Goal: Information Seeking & Learning: Find specific fact

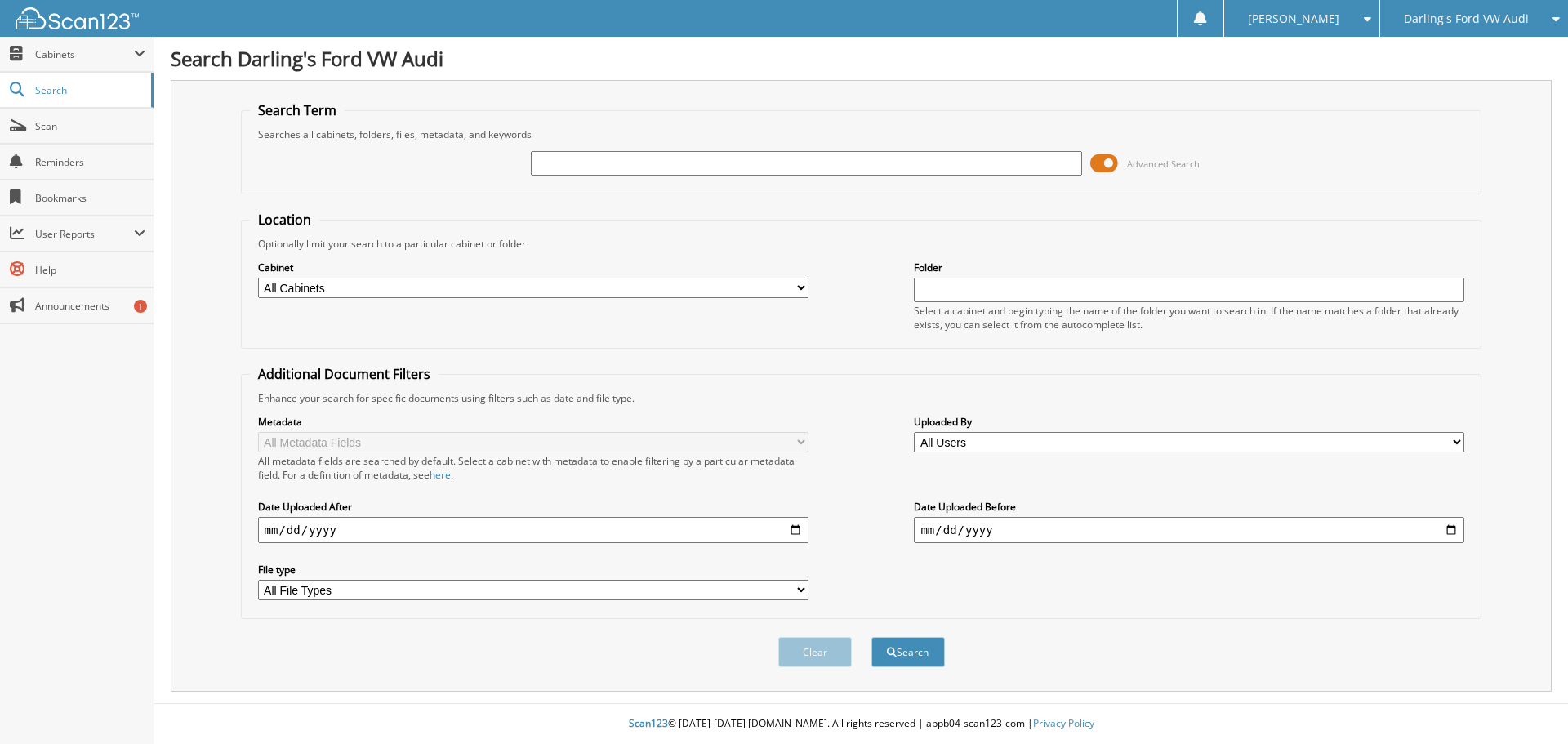
click at [585, 153] on input "text" at bounding box center [806, 163] width 550 height 24
click at [693, 163] on input "text" at bounding box center [806, 163] width 550 height 24
paste input "WUAAWCF50NA902479"
type input "WUAAWCF50NA902479"
click at [892, 648] on span "submit" at bounding box center [892, 651] width 10 height 10
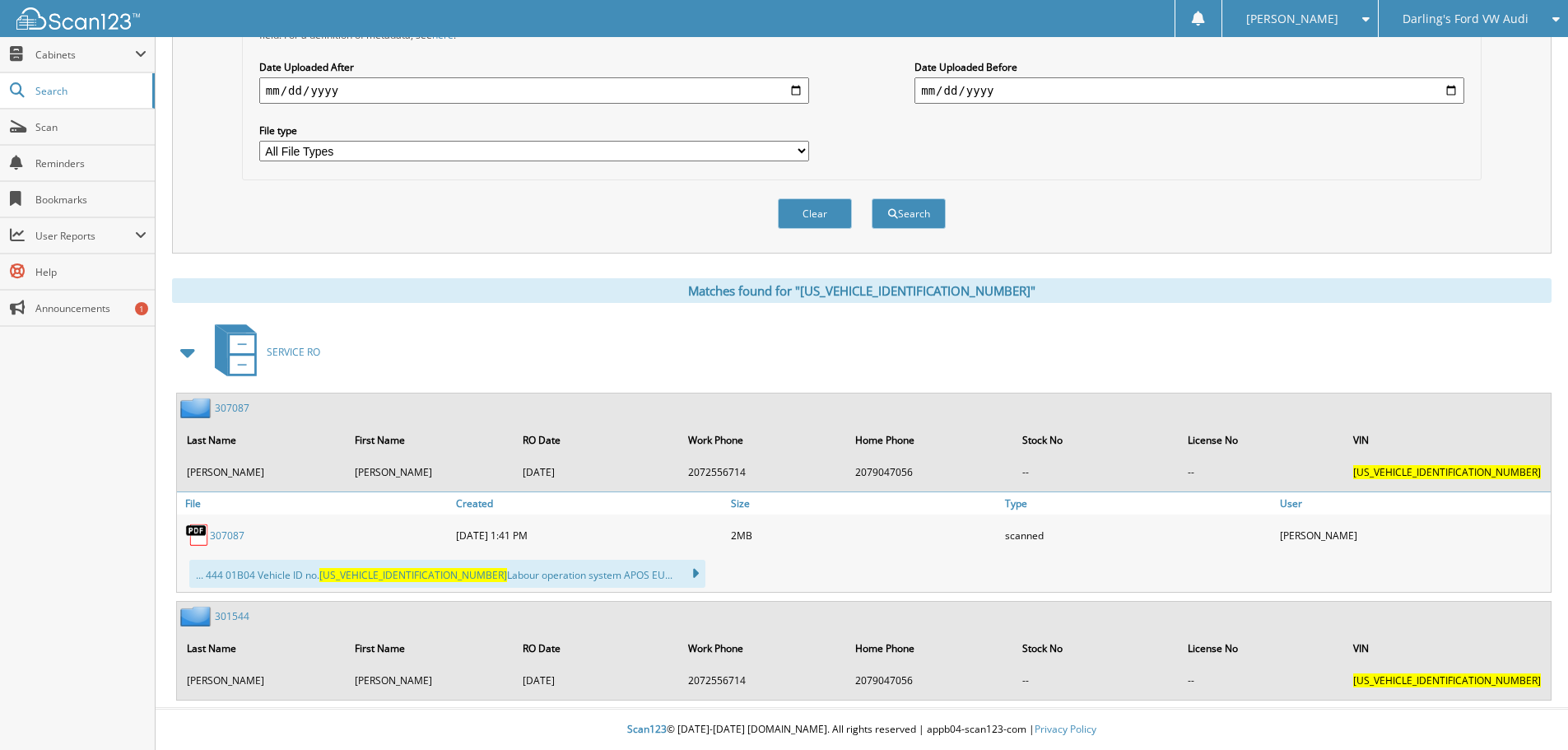
scroll to position [445, 0]
click at [192, 350] on span at bounding box center [188, 351] width 23 height 30
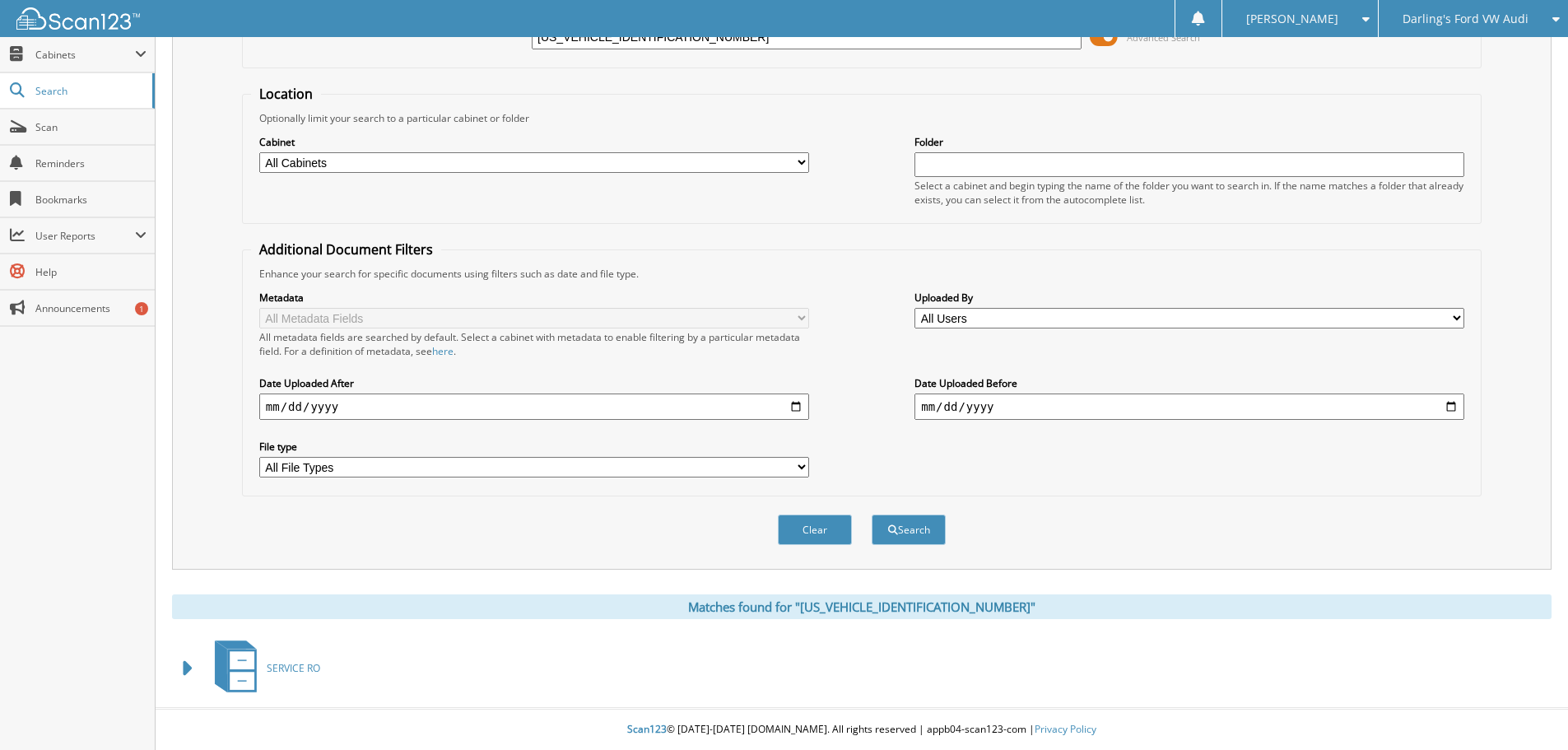
click at [188, 660] on span at bounding box center [188, 668] width 23 height 30
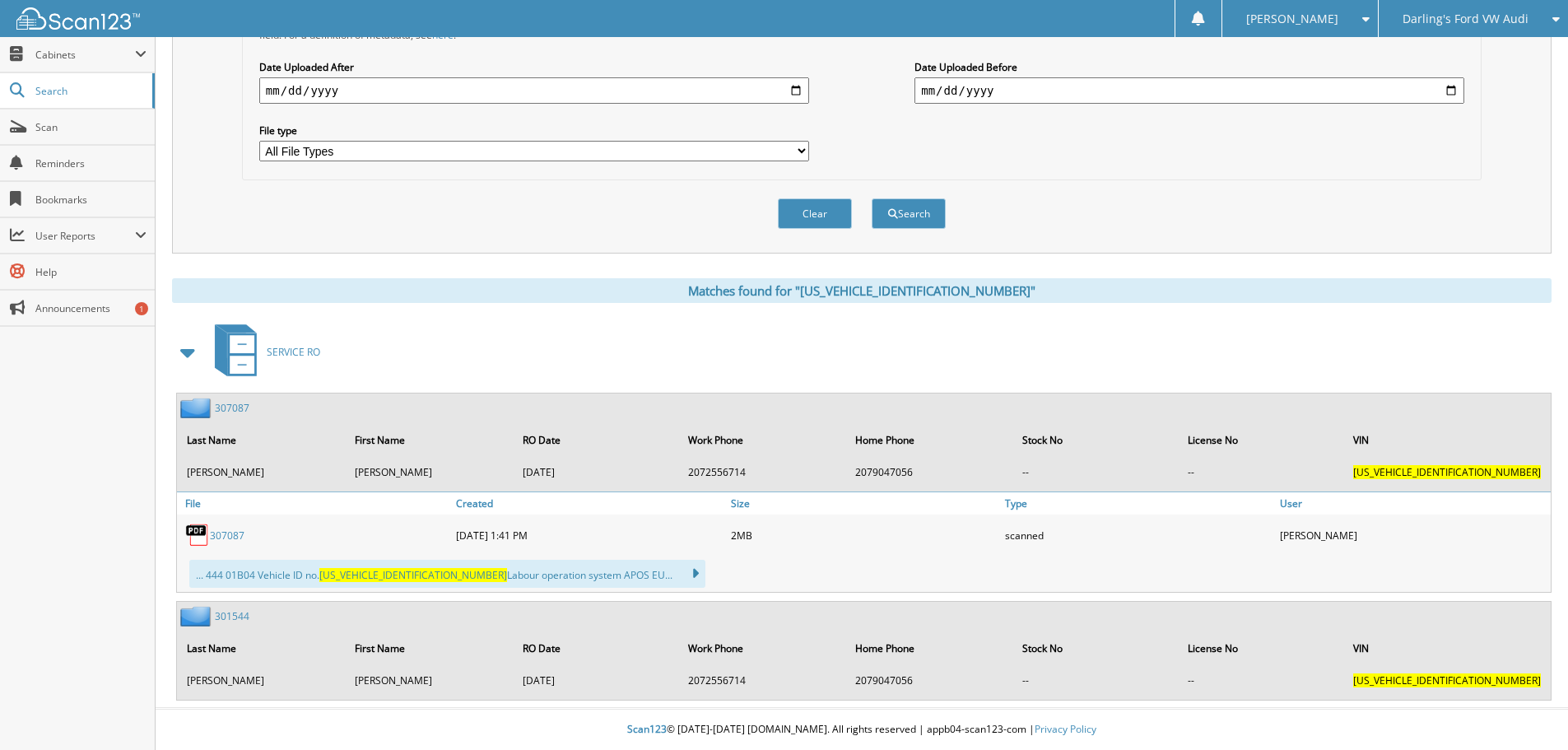
scroll to position [5, 0]
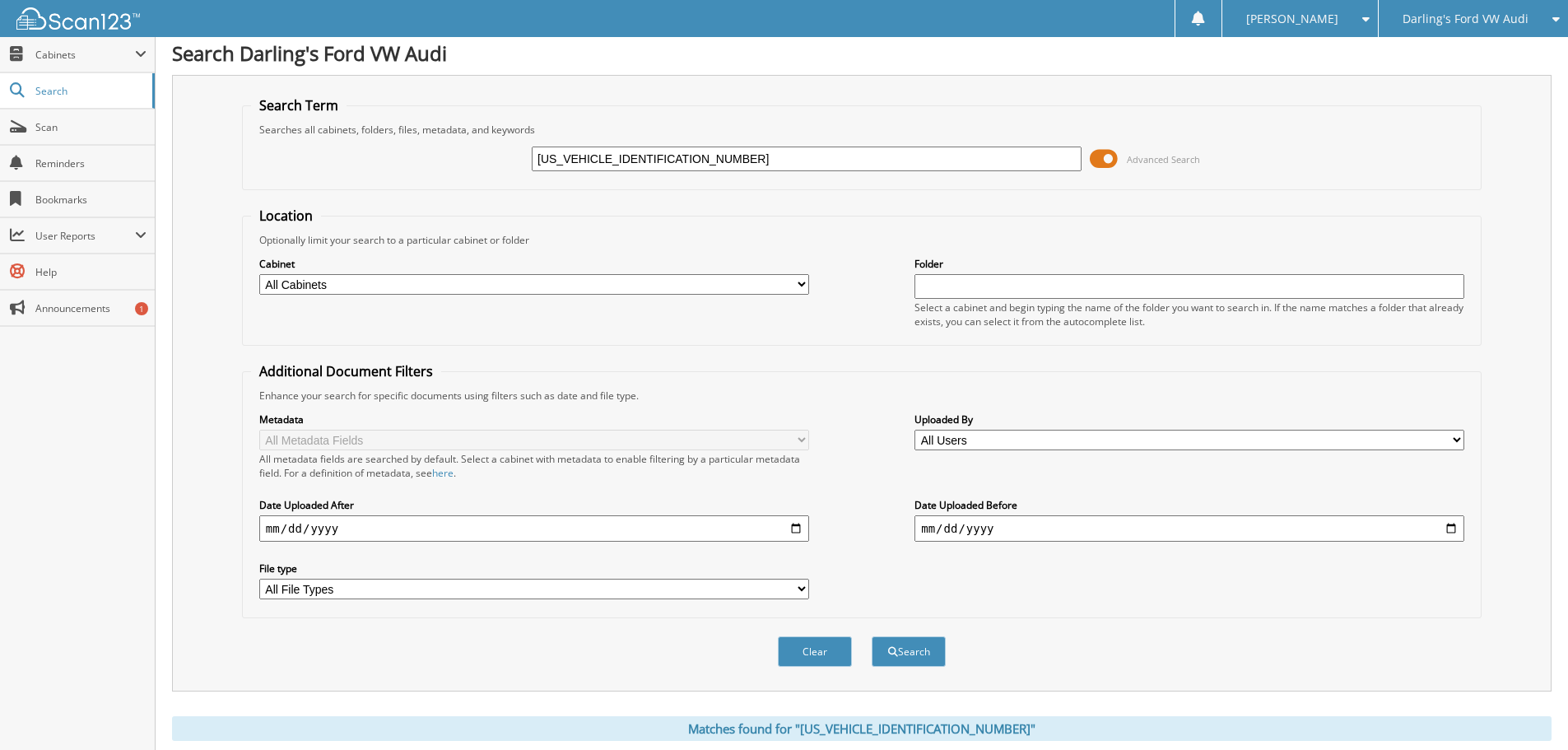
click at [427, 586] on select "All File Types CAB PDF" at bounding box center [534, 589] width 550 height 21
click at [1074, 604] on div "Metadata All Metadata Fields All metadata fields are searched by default. Selec…" at bounding box center [861, 505] width 1221 height 207
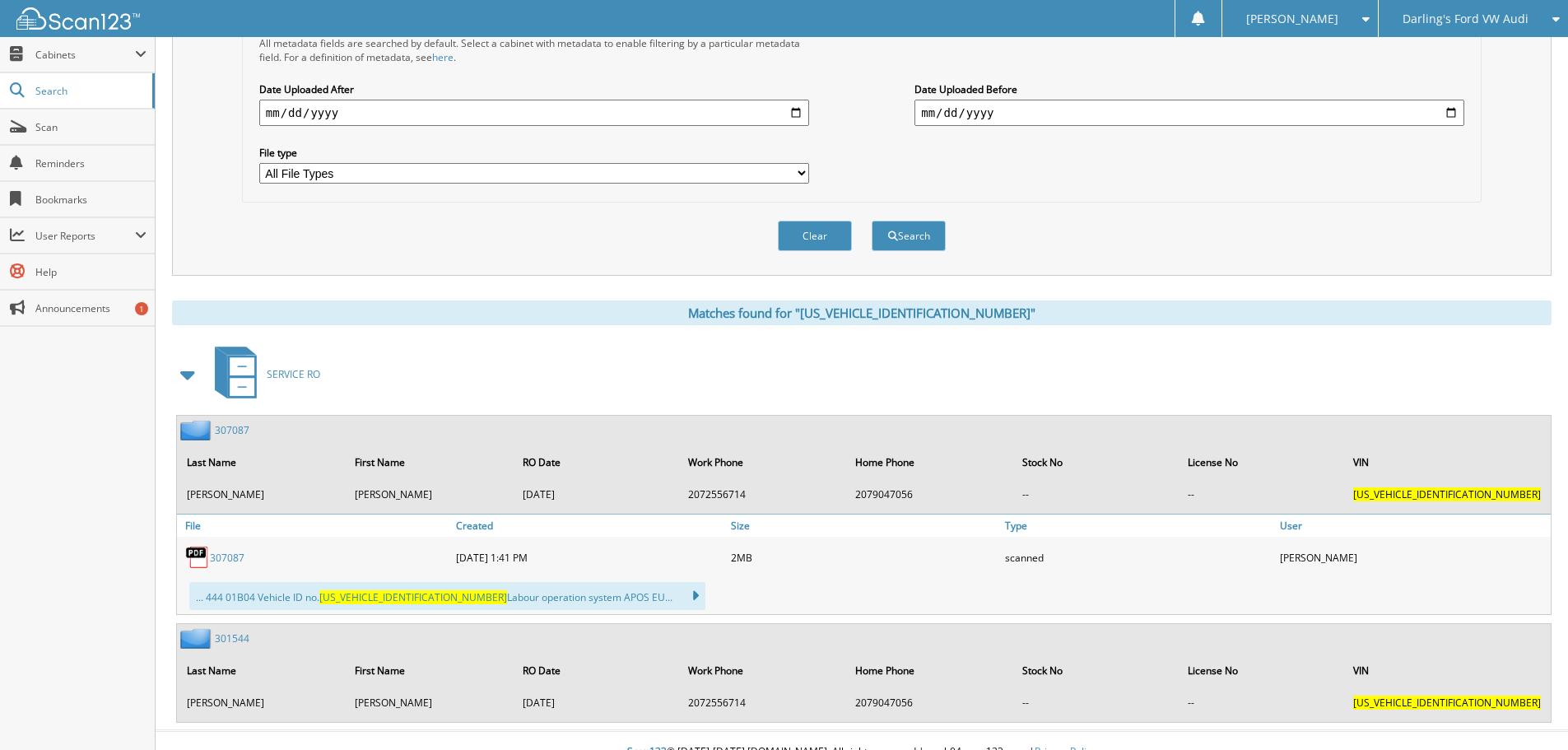
scroll to position [445, 0]
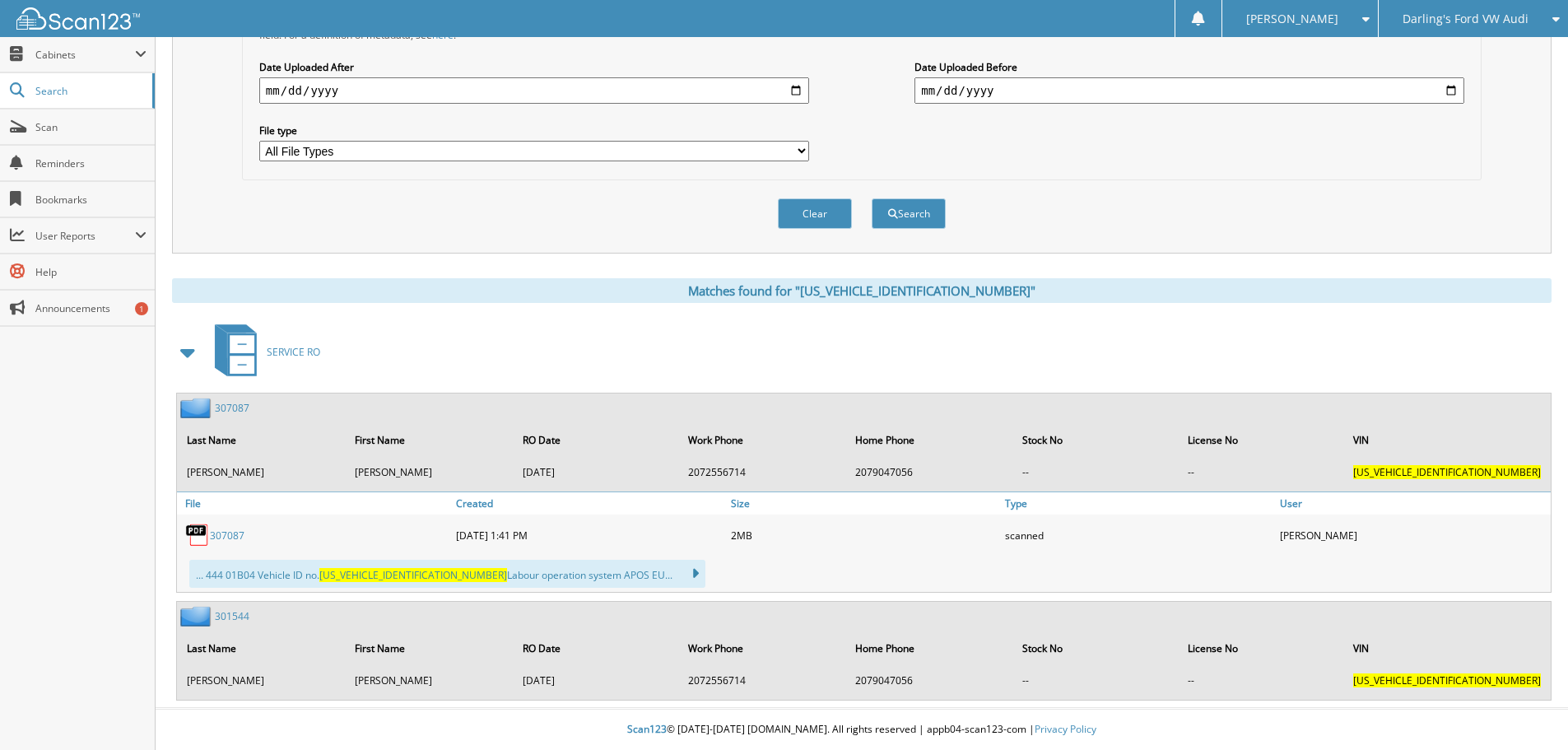
click at [238, 534] on link "307087" at bounding box center [227, 534] width 34 height 14
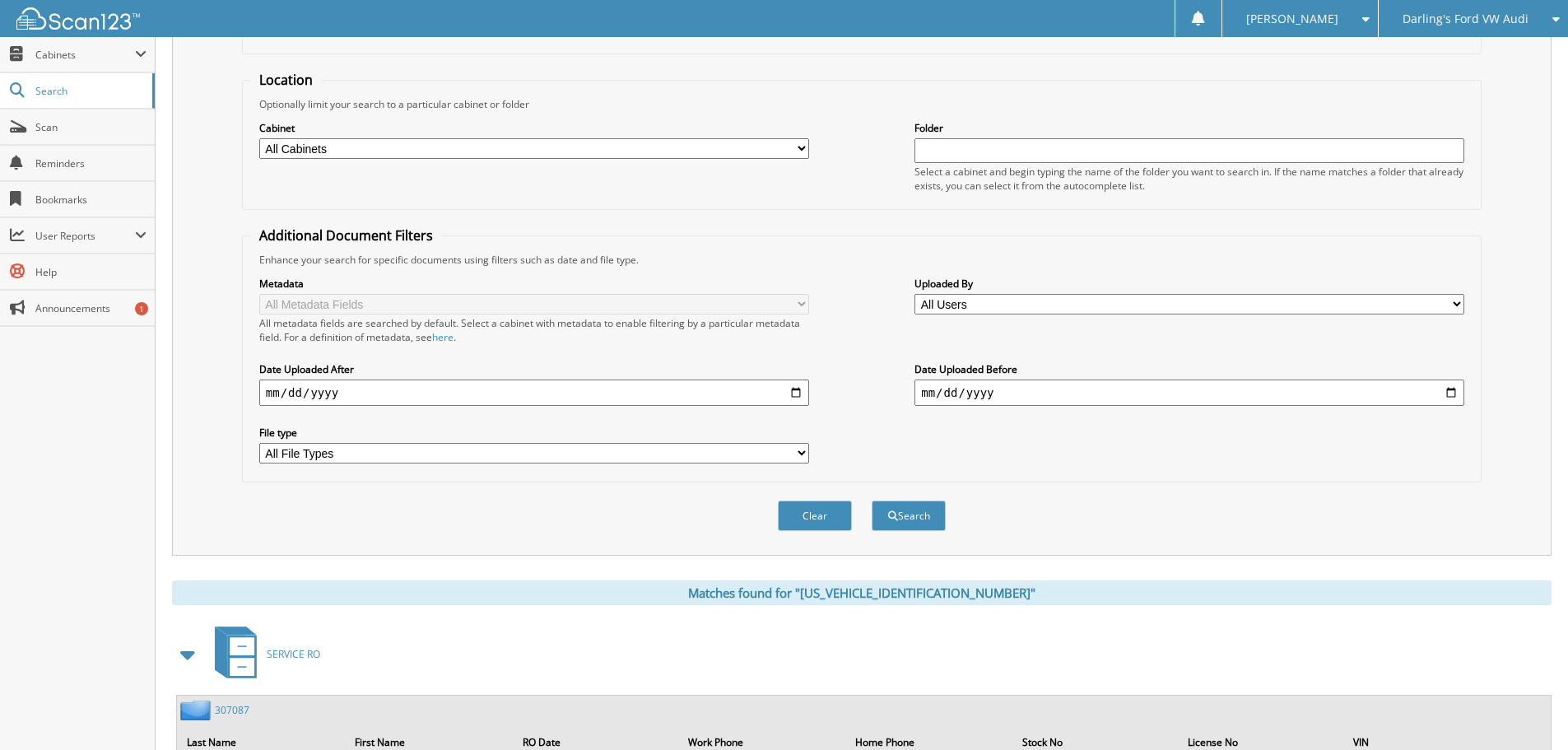
scroll to position [0, 0]
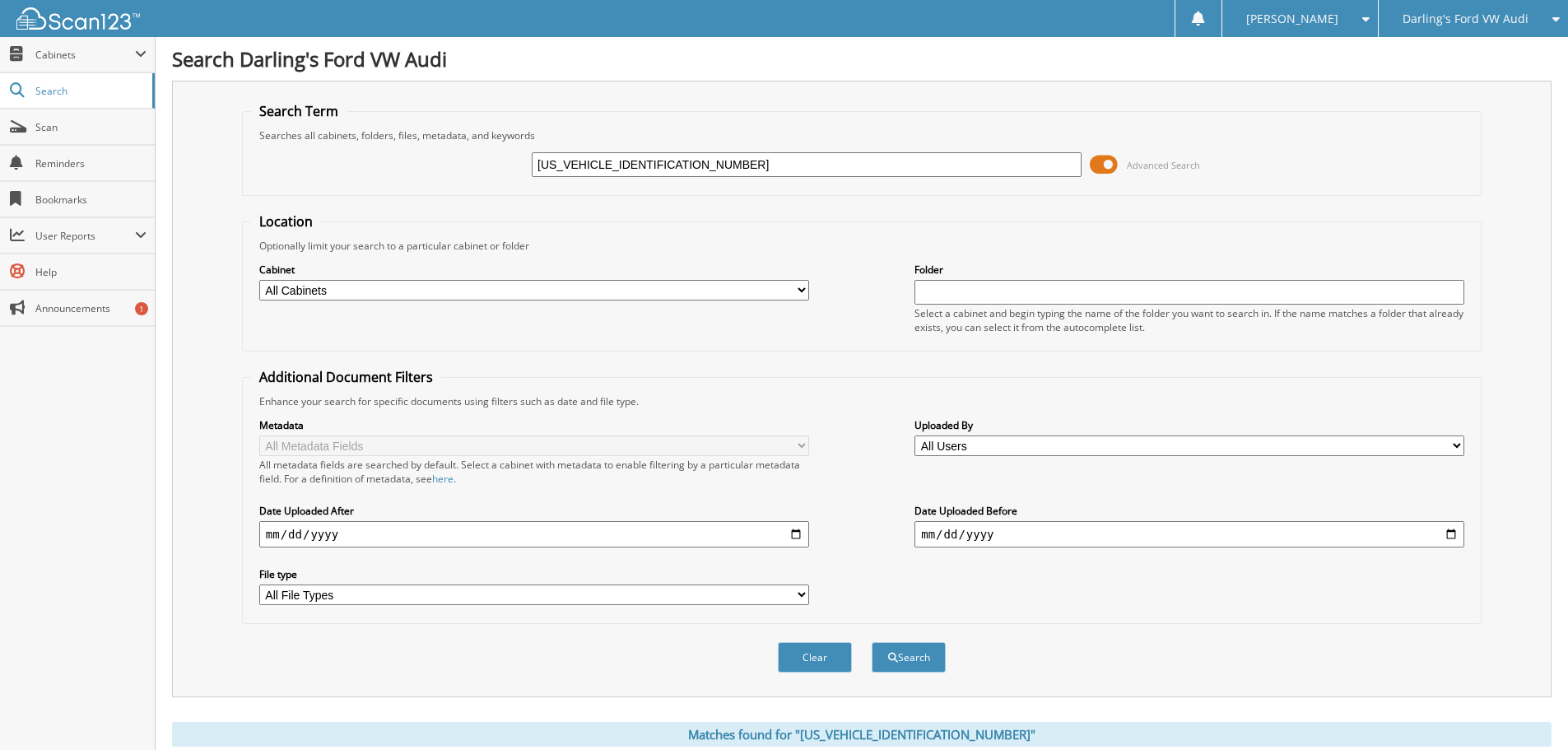
drag, startPoint x: 711, startPoint y: 157, endPoint x: 328, endPoint y: 157, distance: 383.0
click at [328, 157] on div "WUAAWCF50NA902479 Advanced Search" at bounding box center [861, 164] width 1221 height 44
paste input "A1EAAFYXN2111876"
type input "WA1EAAFYXN2111876"
click at [903, 668] on button "Search" at bounding box center [909, 658] width 74 height 31
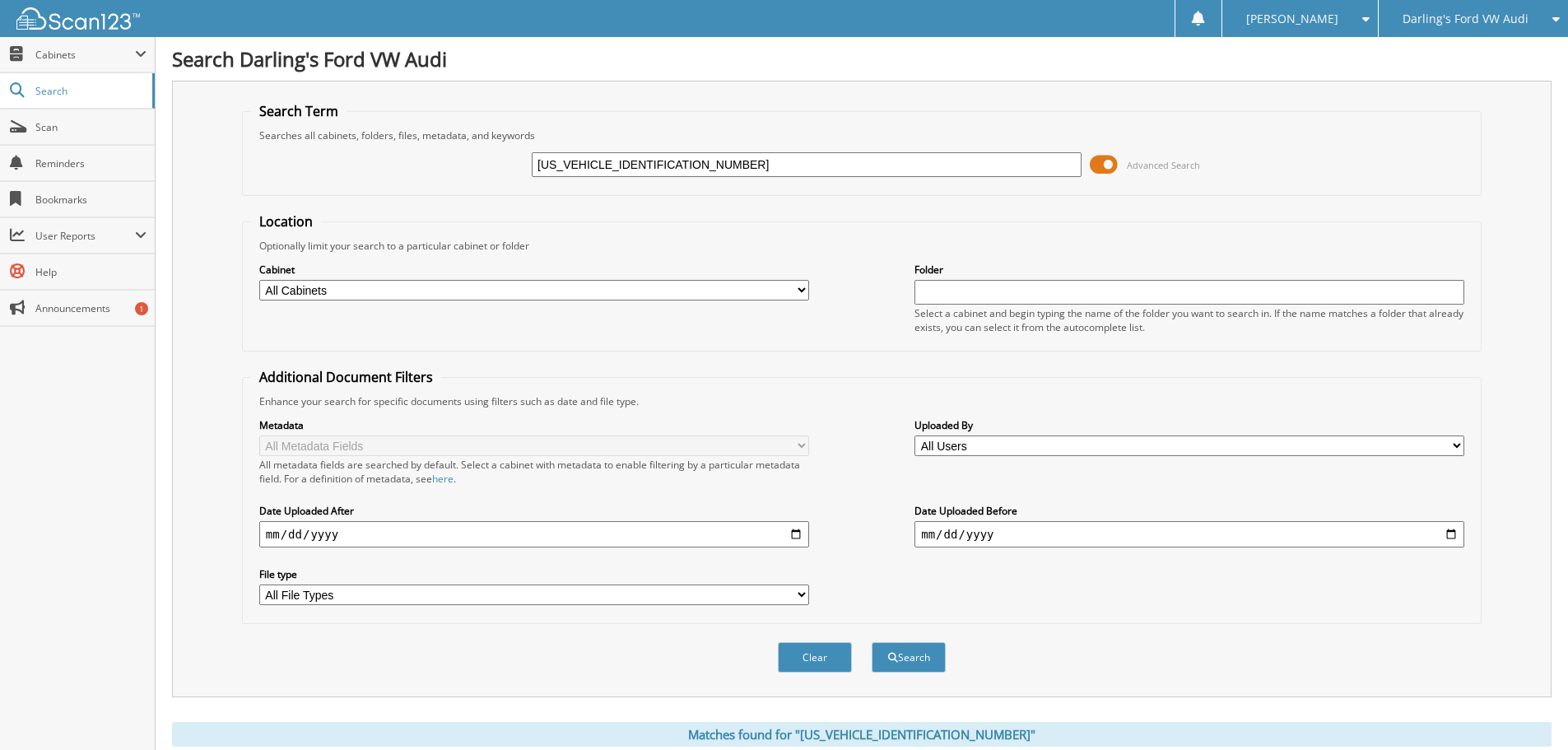
drag, startPoint x: 724, startPoint y: 164, endPoint x: 365, endPoint y: 158, distance: 359.1
click at [365, 158] on div "WA1EAAFYXN2111876 Advanced Search" at bounding box center [861, 164] width 1221 height 44
click at [704, 159] on input "WA1EAAFYXN2111876" at bounding box center [806, 164] width 550 height 24
drag, startPoint x: 613, startPoint y: 164, endPoint x: 361, endPoint y: 167, distance: 252.0
click at [361, 167] on div "WA1EAAFYXN2111876 Advanced Search" at bounding box center [861, 164] width 1221 height 44
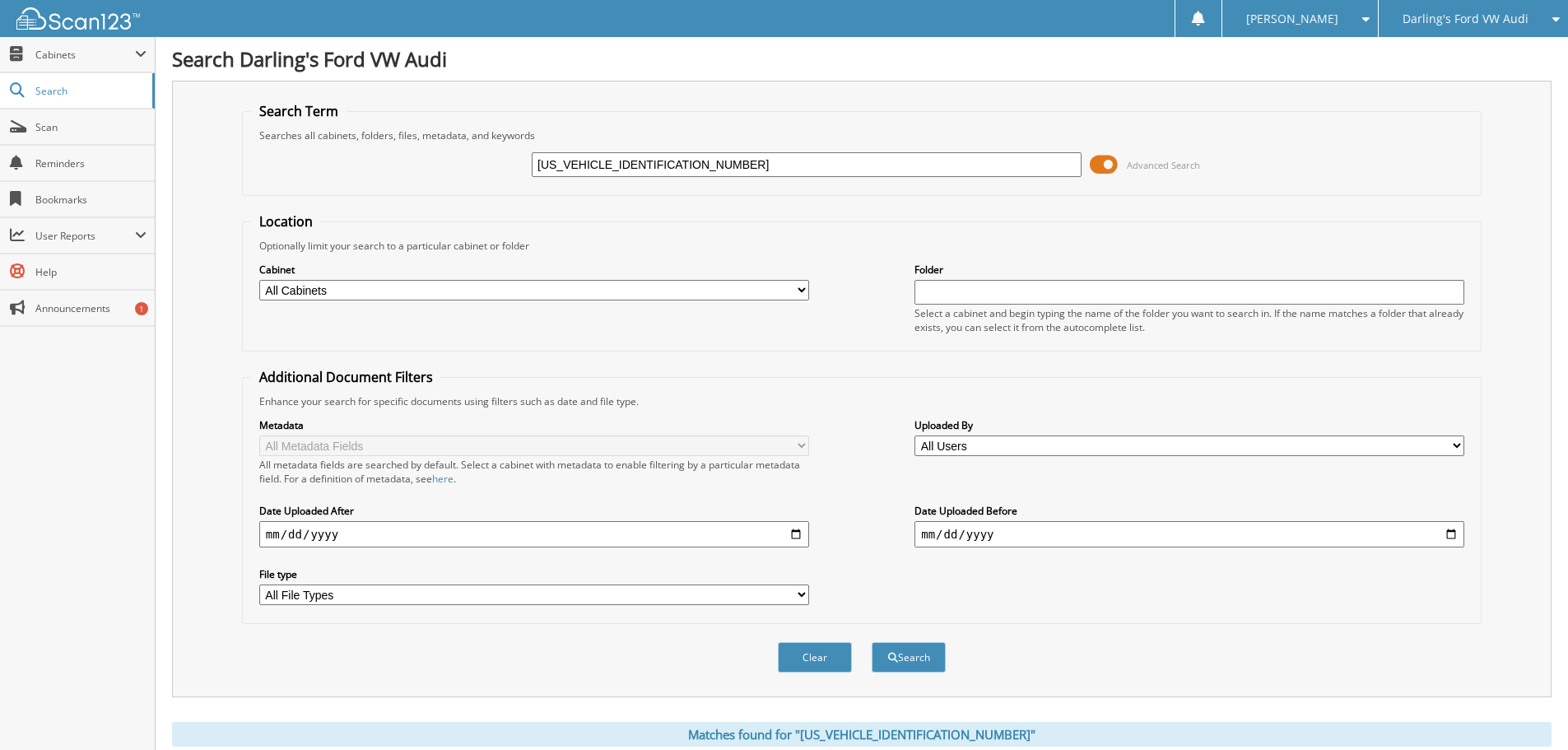
paste input "UAAWCF50NA902479"
type input "[US_VEHICLE_IDENTIFICATION_NUMBER]"
click at [928, 655] on button "Search" at bounding box center [909, 658] width 74 height 31
drag, startPoint x: 680, startPoint y: 158, endPoint x: 395, endPoint y: 157, distance: 285.0
click at [395, 157] on div "WUAAWCF50NA902479 Advanced Search" at bounding box center [861, 164] width 1221 height 44
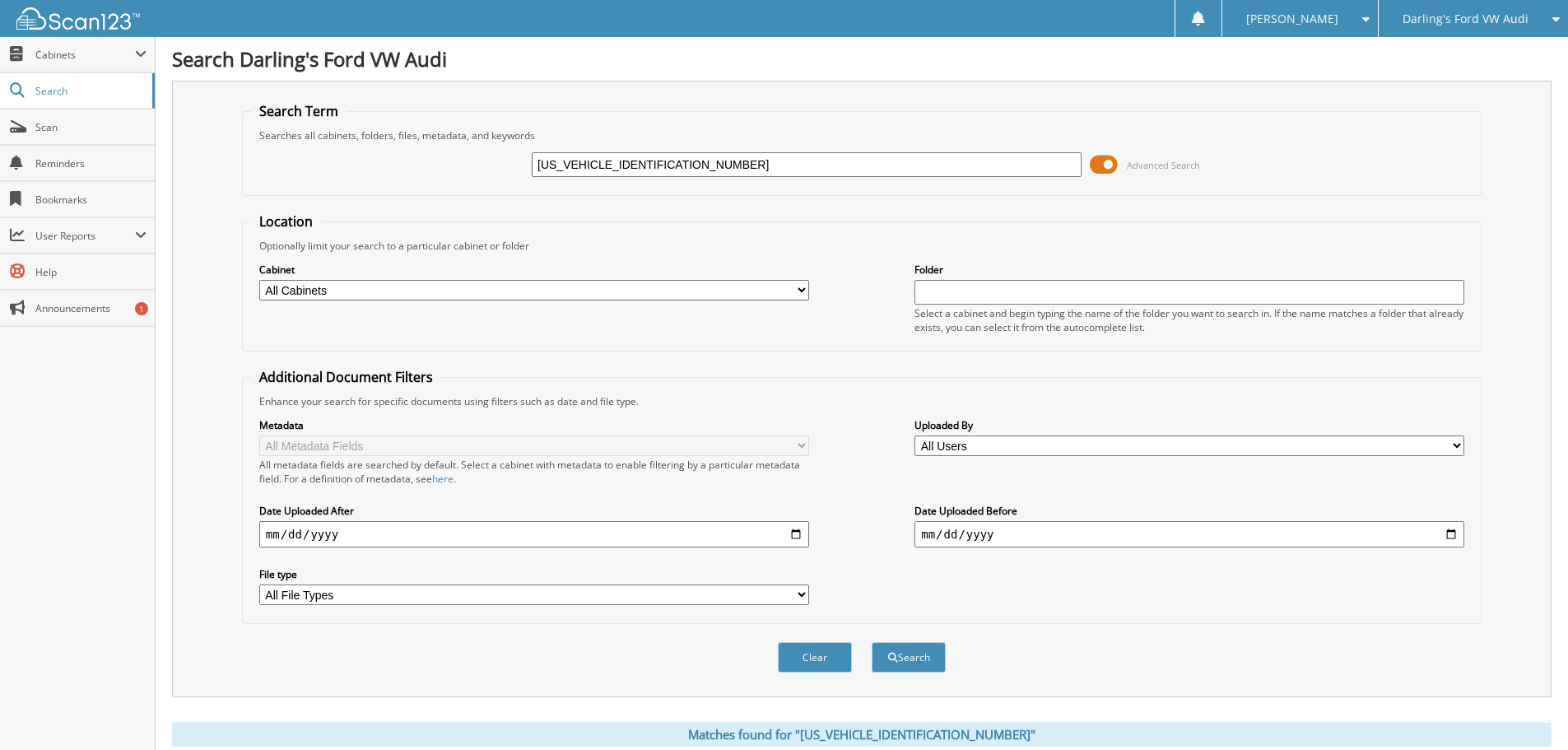
paste input "A1ABAFY0N2115012"
type input "[US_VEHICLE_IDENTIFICATION_NUMBER]"
click at [916, 658] on button "Search" at bounding box center [909, 658] width 74 height 31
click at [736, 166] on input "WA1ABAFY0N2115012" at bounding box center [806, 164] width 550 height 24
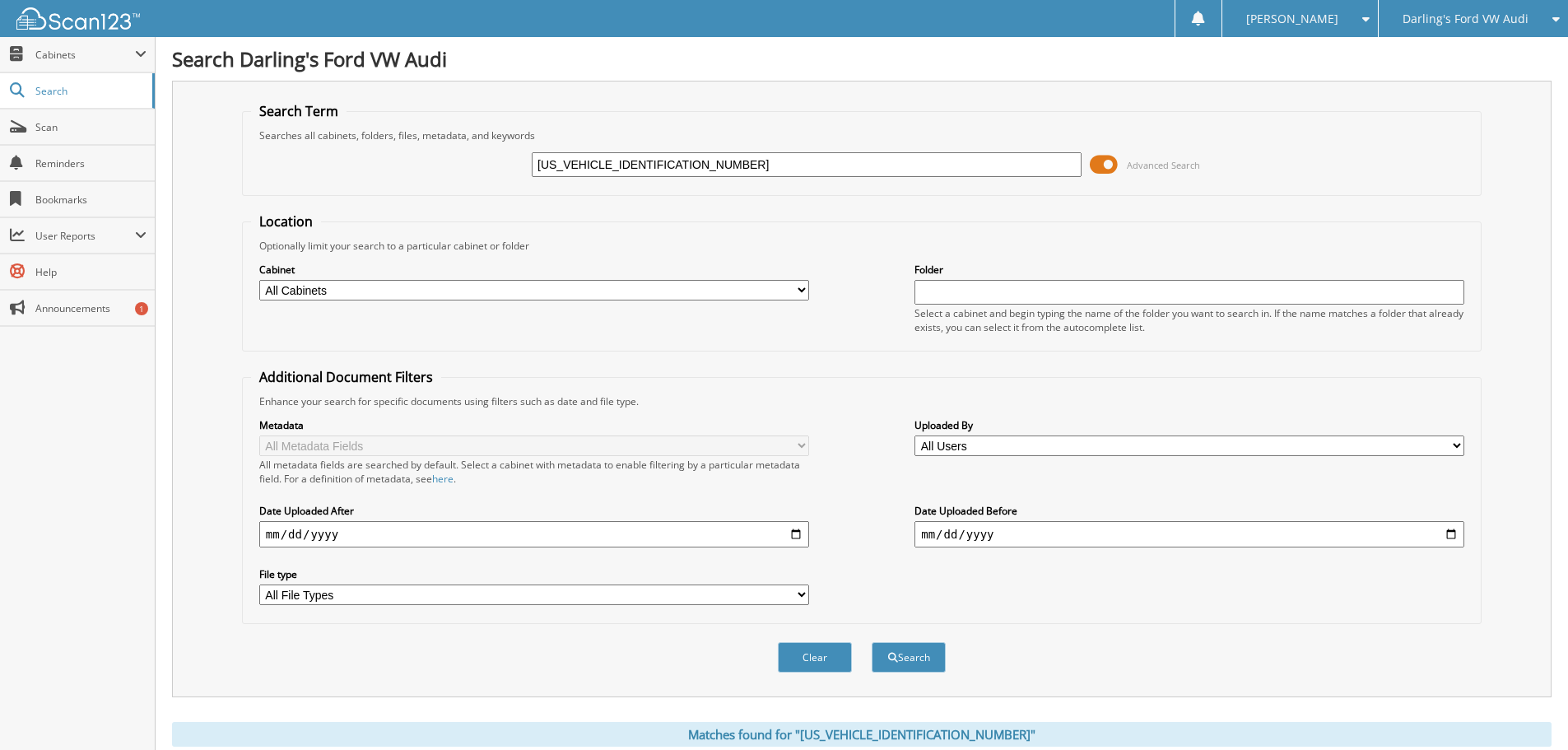
paste input "EECF38M101940"
type input "WA1EECF38M1019402"
click at [906, 653] on button "Search" at bounding box center [909, 658] width 74 height 31
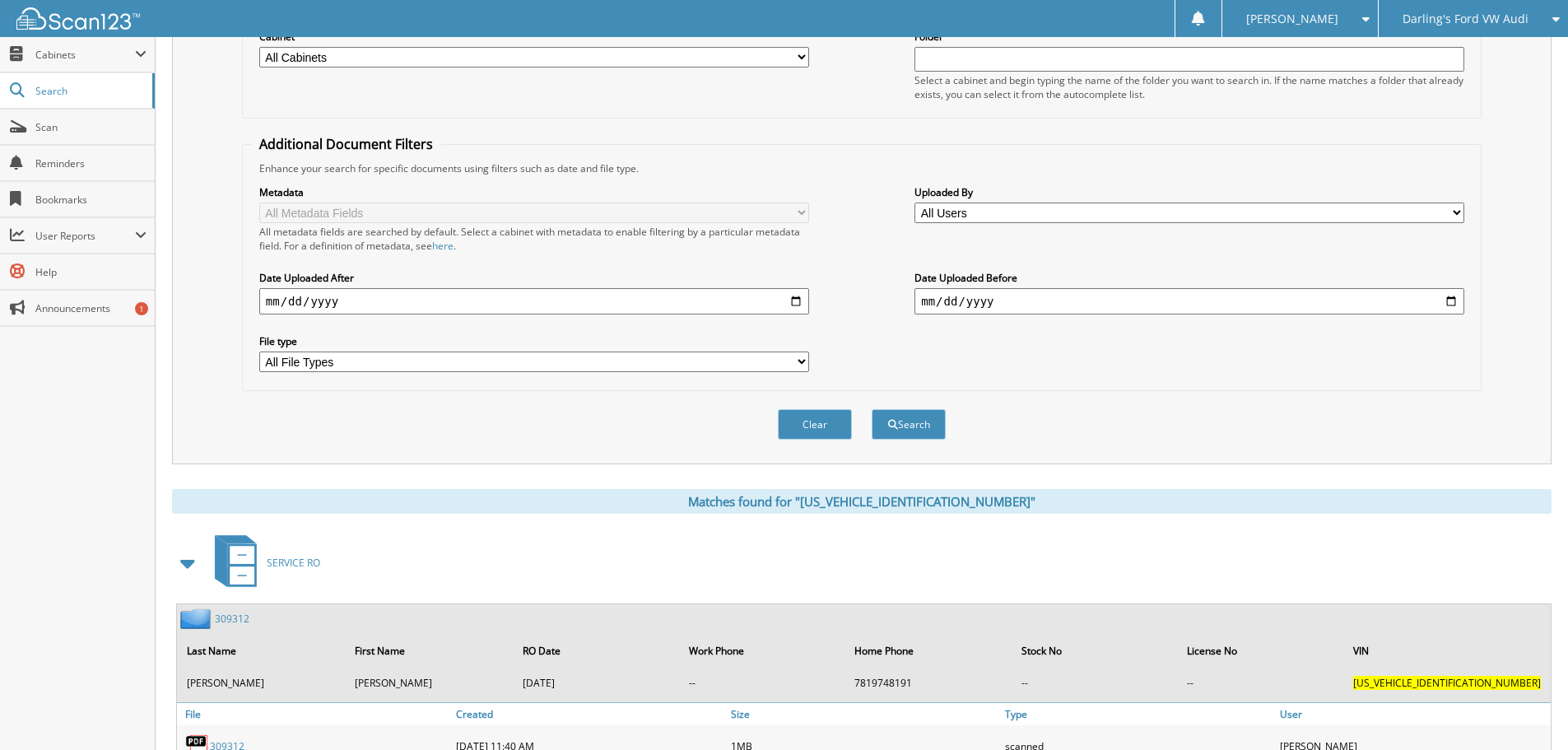
scroll to position [328, 0]
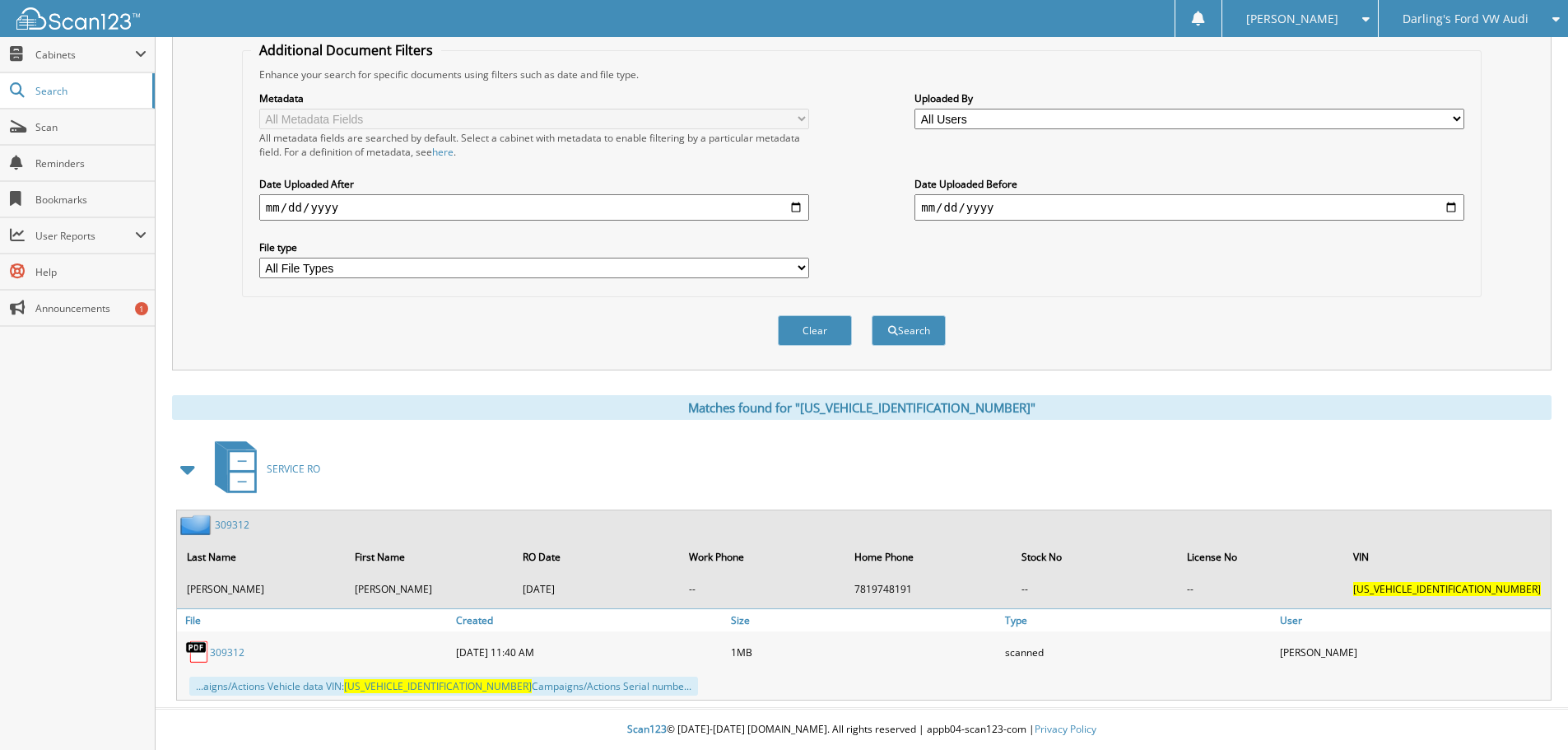
click at [229, 651] on link "309312" at bounding box center [227, 651] width 34 height 14
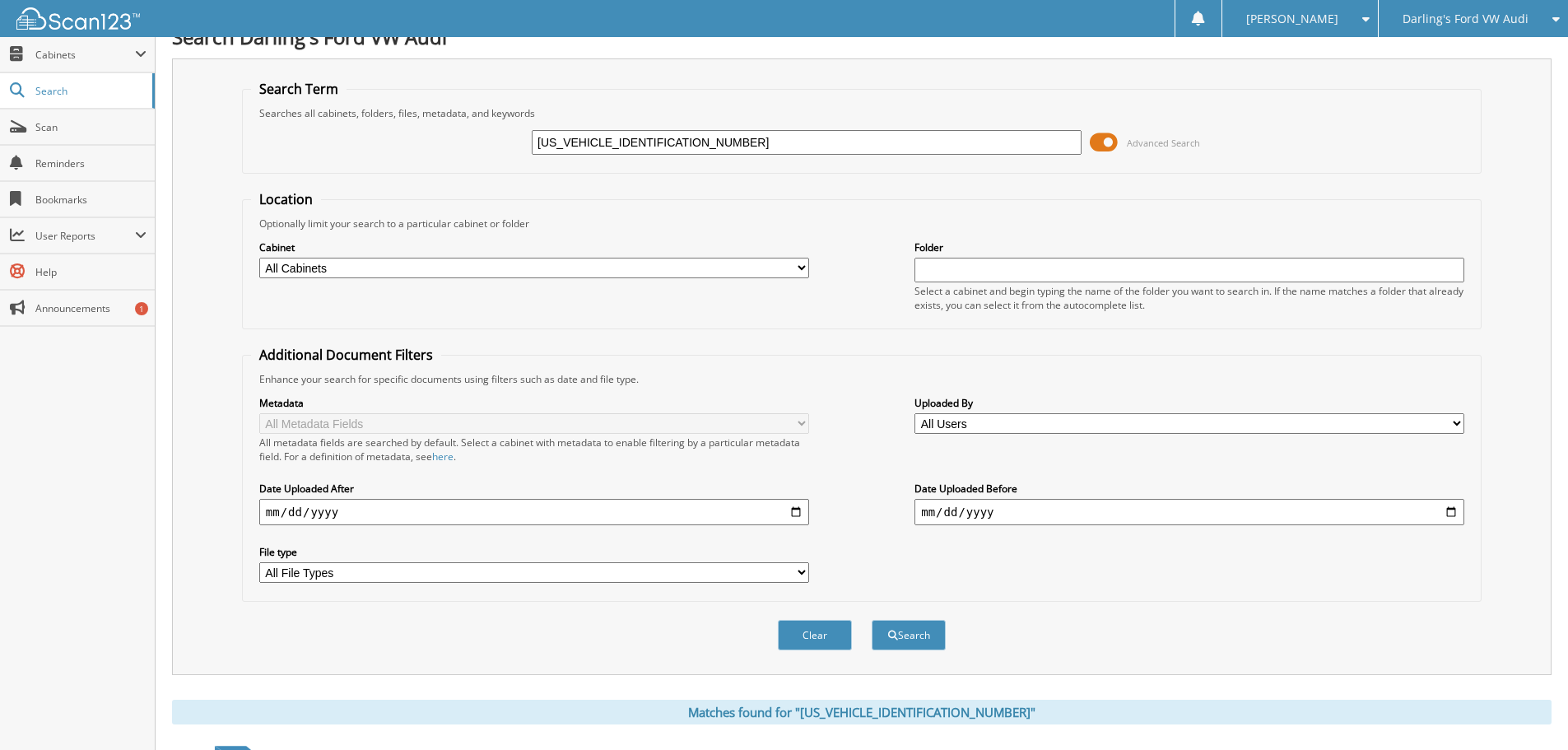
scroll to position [0, 0]
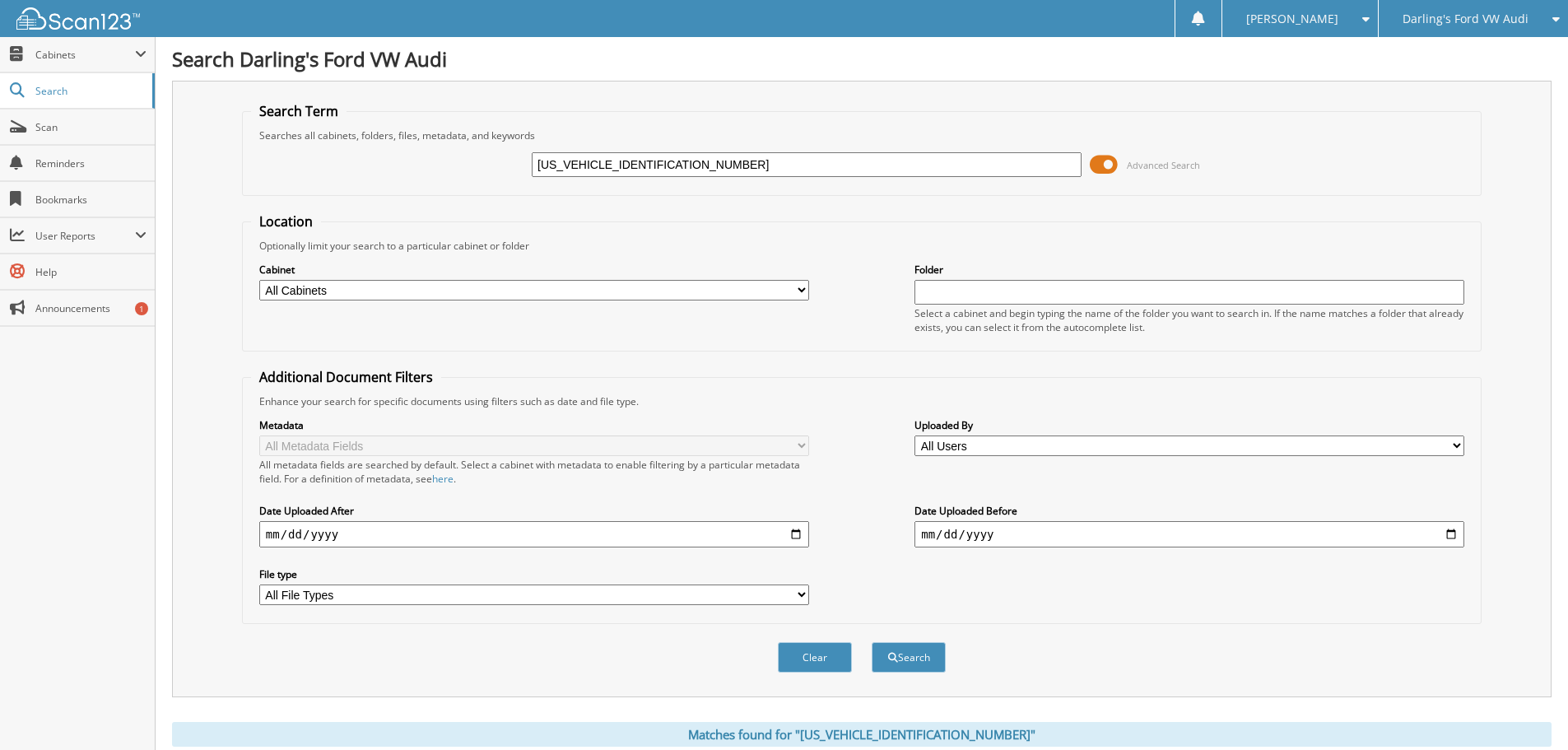
click at [589, 159] on input "WA1EECF38M1019402" at bounding box center [806, 164] width 550 height 24
paste input "U38LFF5G1011306"
type input "[US_VEHICLE_IDENTIFICATION_NUMBER]"
click at [905, 656] on button "Search" at bounding box center [909, 658] width 74 height 31
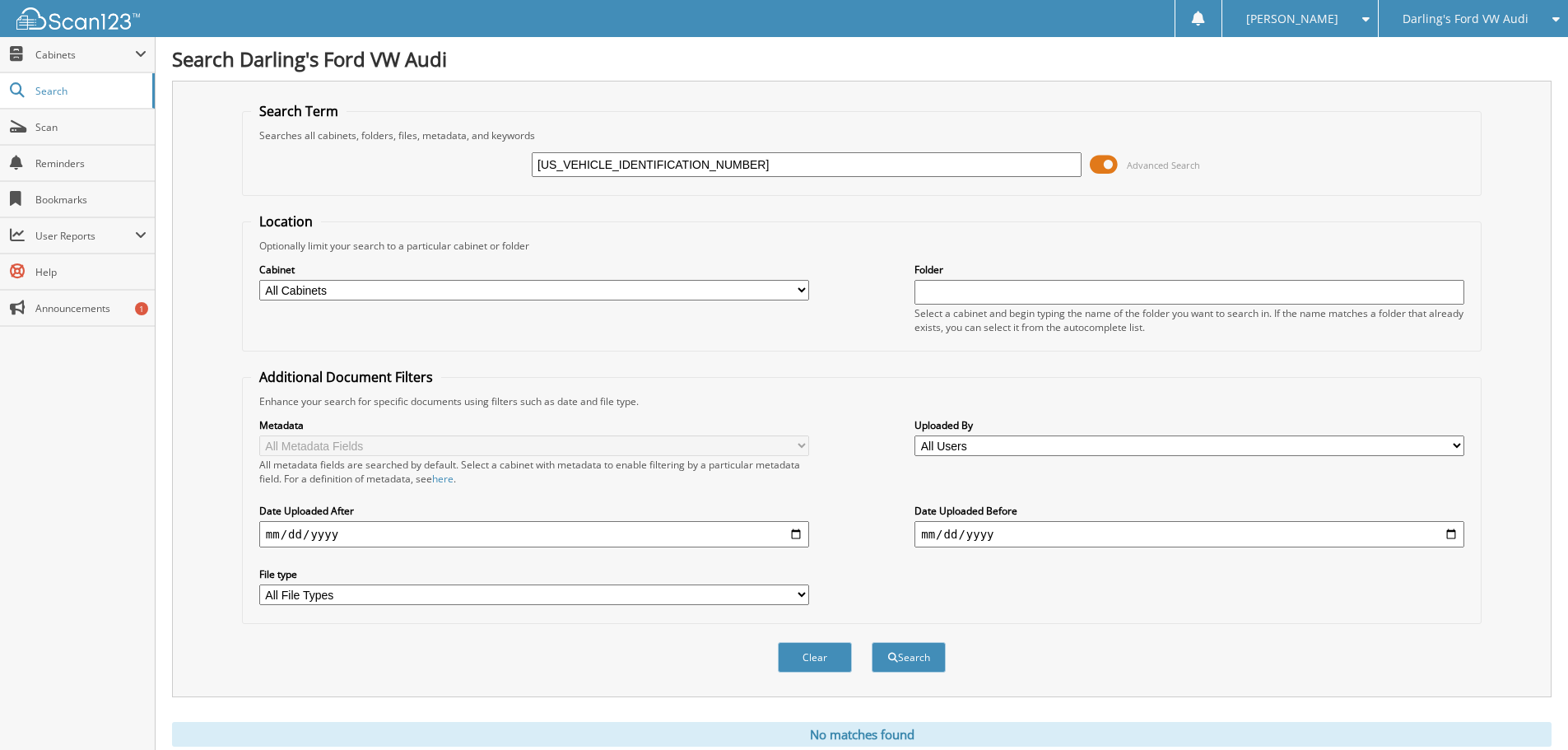
click at [610, 167] on input "[US_VEHICLE_IDENTIFICATION_NUMBER]" at bounding box center [806, 164] width 550 height 24
paste input "1LJAF77MD024938"
type input "[US_VEHICLE_IDENTIFICATION_NUMBER]"
click at [898, 658] on button "Search" at bounding box center [909, 658] width 74 height 31
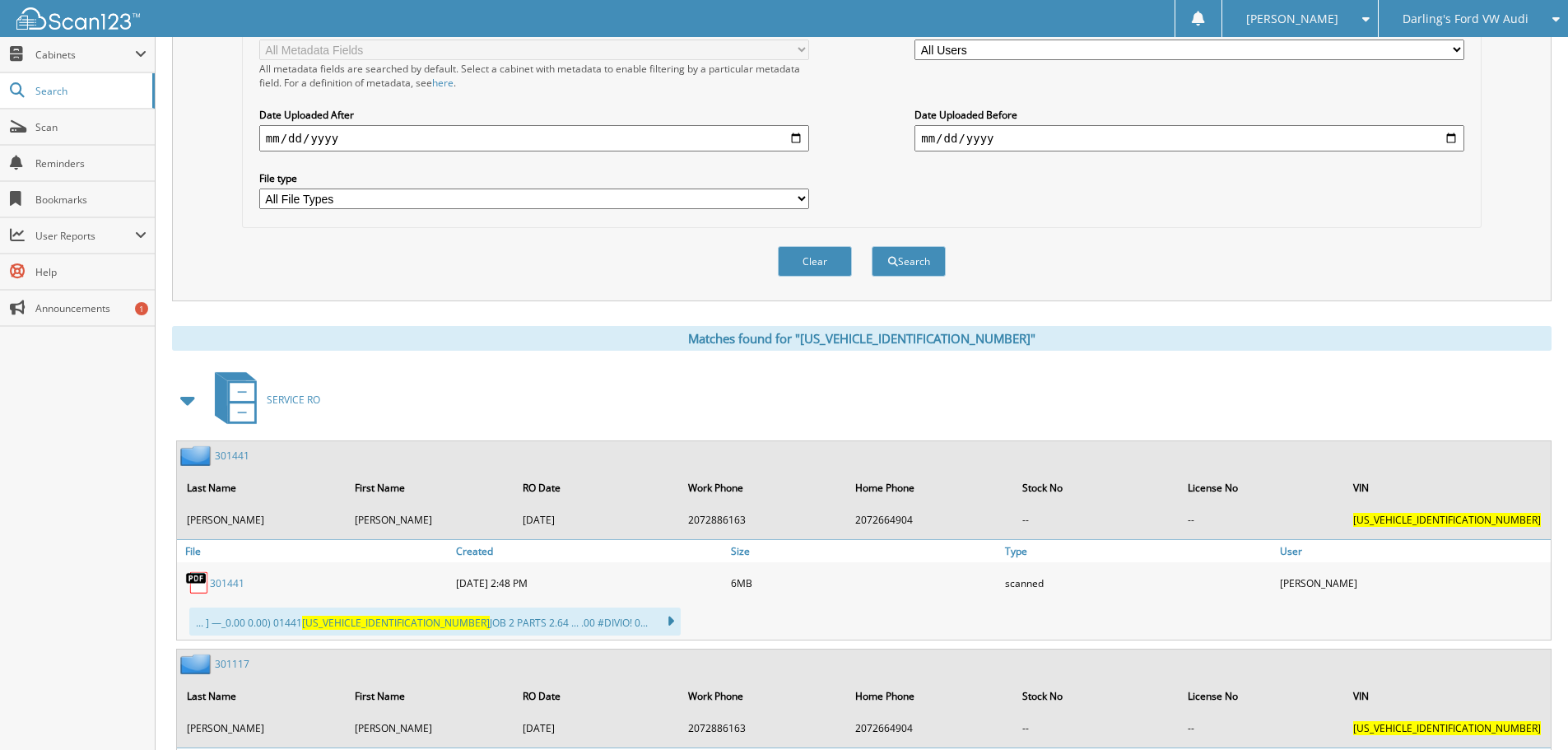
scroll to position [544, 0]
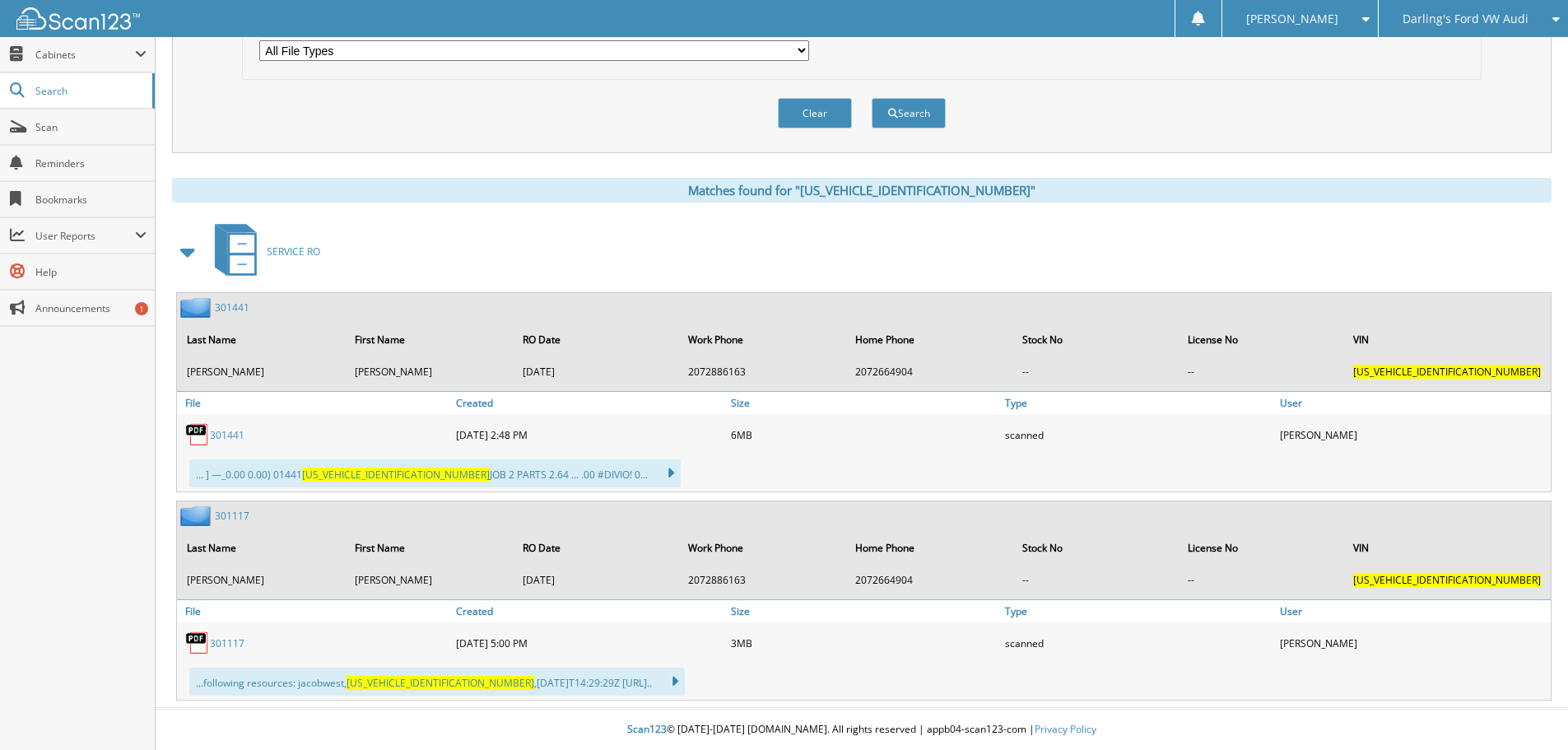
click at [1467, 216] on div "Matches found for "[US_VEHICLE_IDENTIFICATION_NUMBER]" SERVICE RO 301441 Last N…" at bounding box center [861, 438] width 1380 height 523
click at [85, 582] on div "Close Cabinets This Company All Companies Email Addresses" at bounding box center [78, 393] width 156 height 713
click at [63, 475] on div "Close Cabinets This Company All Companies Email Addresses" at bounding box center [78, 393] width 156 height 713
click at [72, 418] on div "Close Cabinets This Company All Companies Email Addresses" at bounding box center [78, 393] width 156 height 713
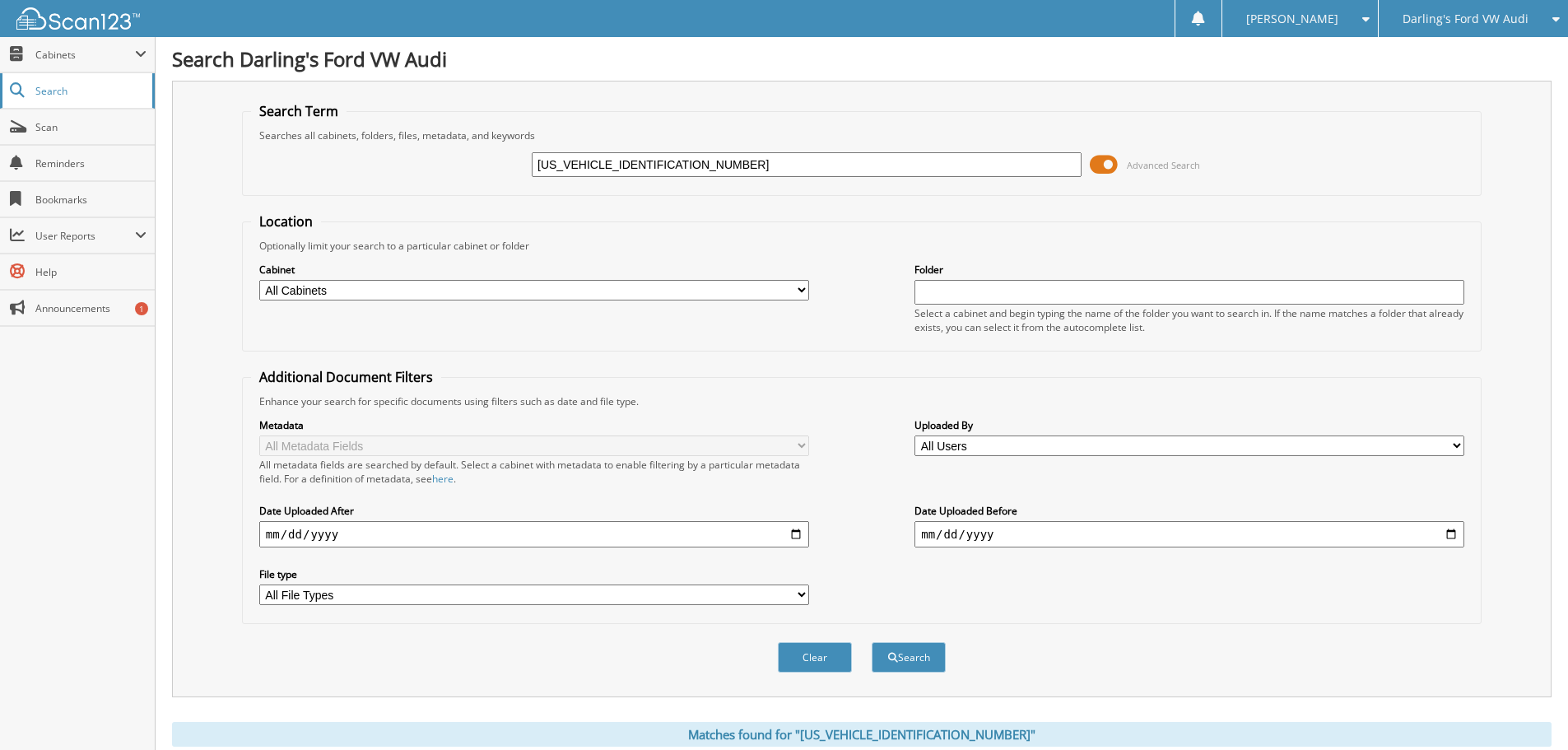
click at [56, 91] on span "Search" at bounding box center [90, 91] width 109 height 14
